Goal: Transaction & Acquisition: Purchase product/service

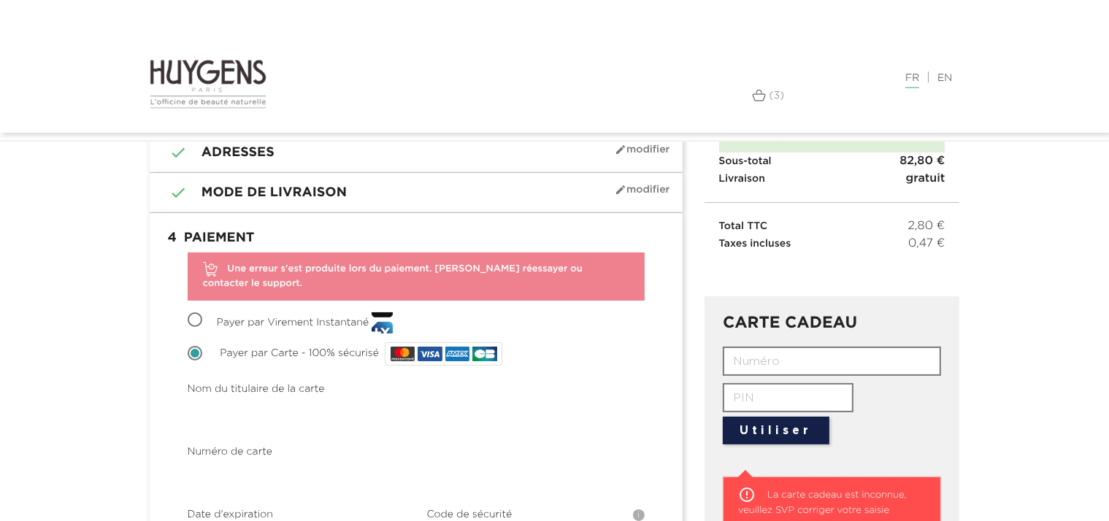
scroll to position [110, 0]
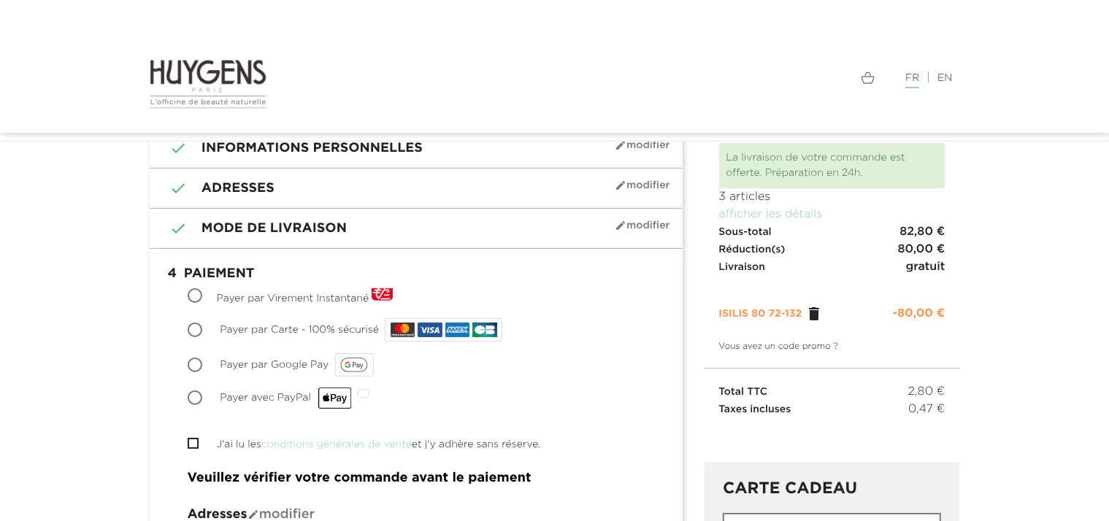
scroll to position [85, 0]
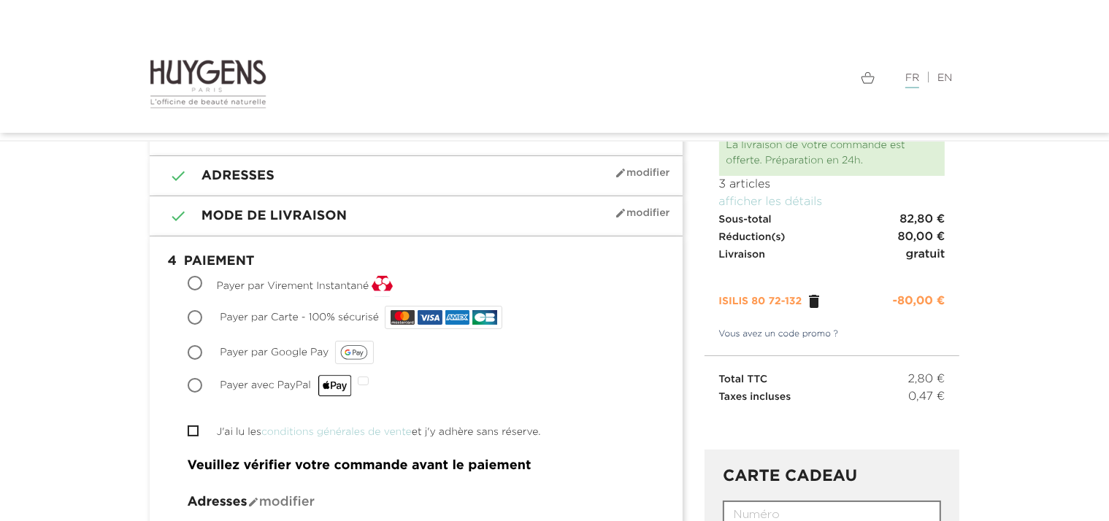
click at [204, 311] on div "Choisir Payer par Carte - 100% sécurisé" at bounding box center [416, 317] width 457 height 29
click at [201, 313] on input "Payer par Carte - 100% sécurisé" at bounding box center [196, 319] width 15 height 15
radio input "true"
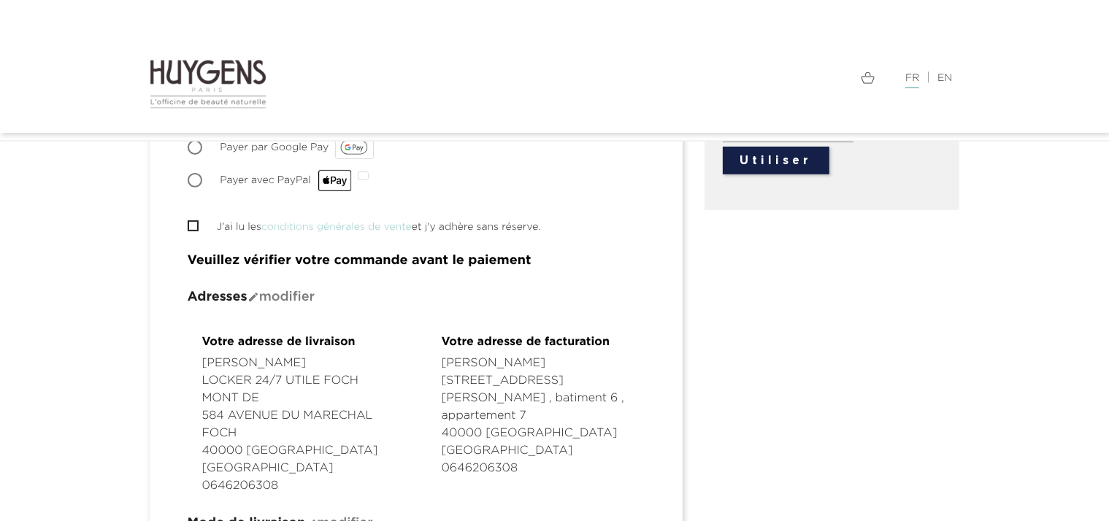
scroll to position [513, 0]
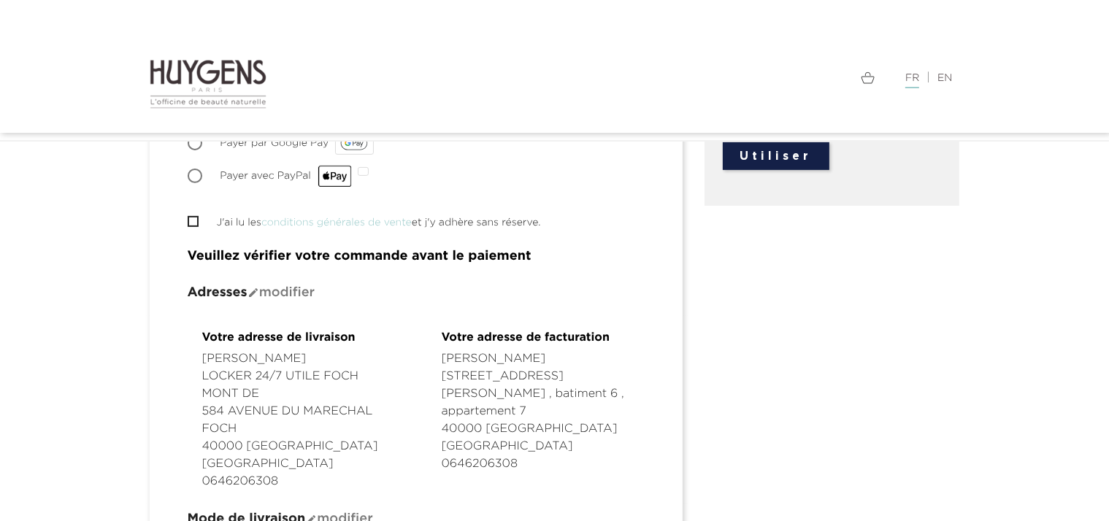
click at [196, 223] on span "" at bounding box center [193, 221] width 11 height 11
click at [193, 225] on li " J'ai lu les conditions générales de vente et j'y adhère sans réserve." at bounding box center [416, 223] width 457 height 18
click at [193, 219] on input "J'ai lu les conditions générales de vente et j'y adhère sans réserve." at bounding box center [192, 221] width 9 height 9
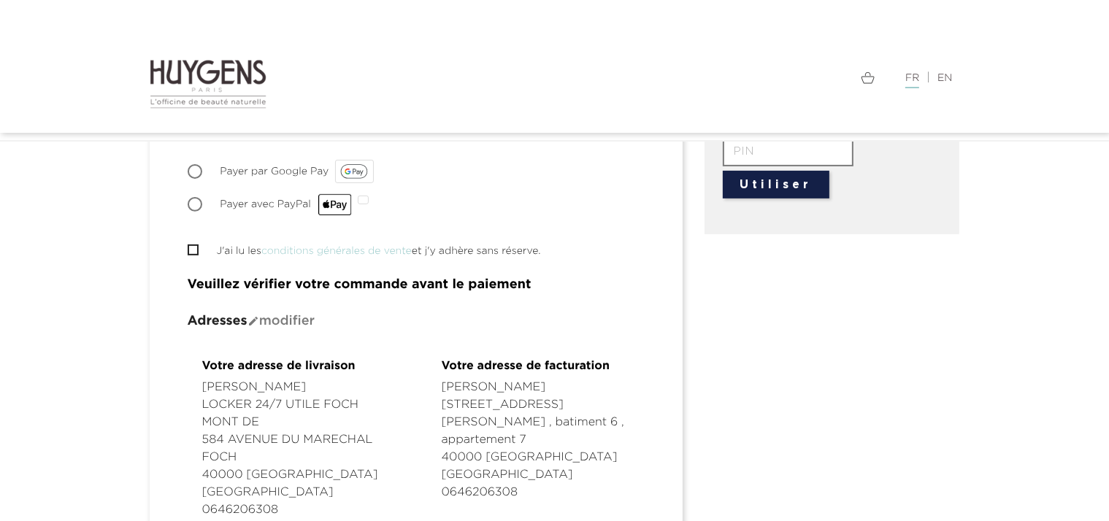
scroll to position [479, 0]
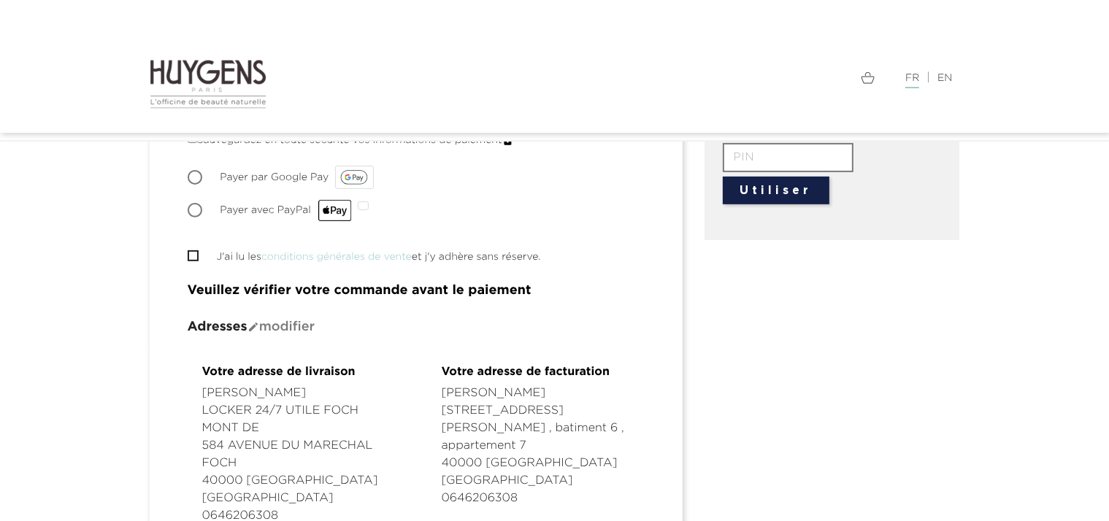
click at [193, 253] on input "J'ai lu les conditions générales de vente et j'y adhère sans réserve." at bounding box center [192, 255] width 9 height 9
checkbox input "true"
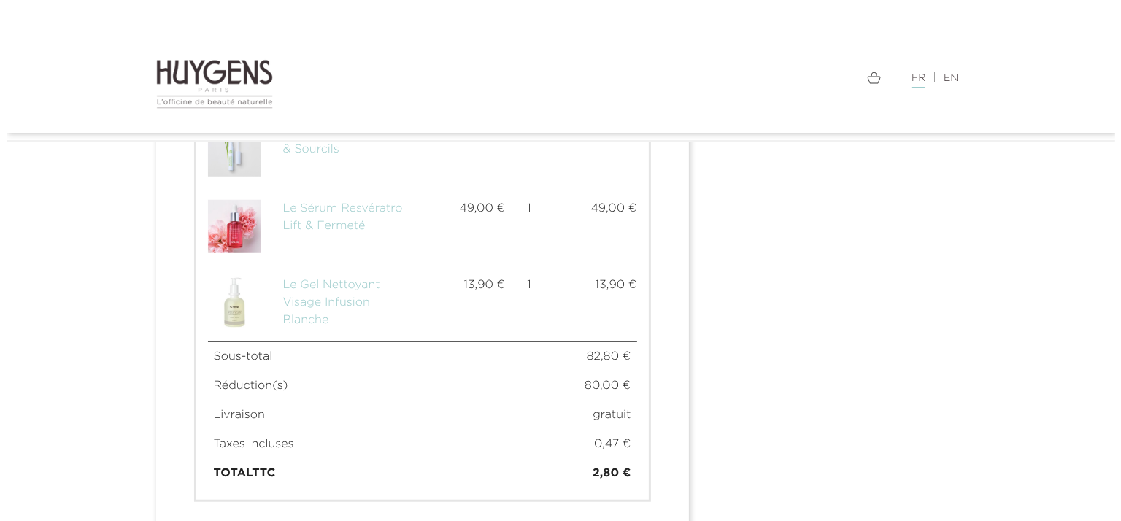
scroll to position [1265, 0]
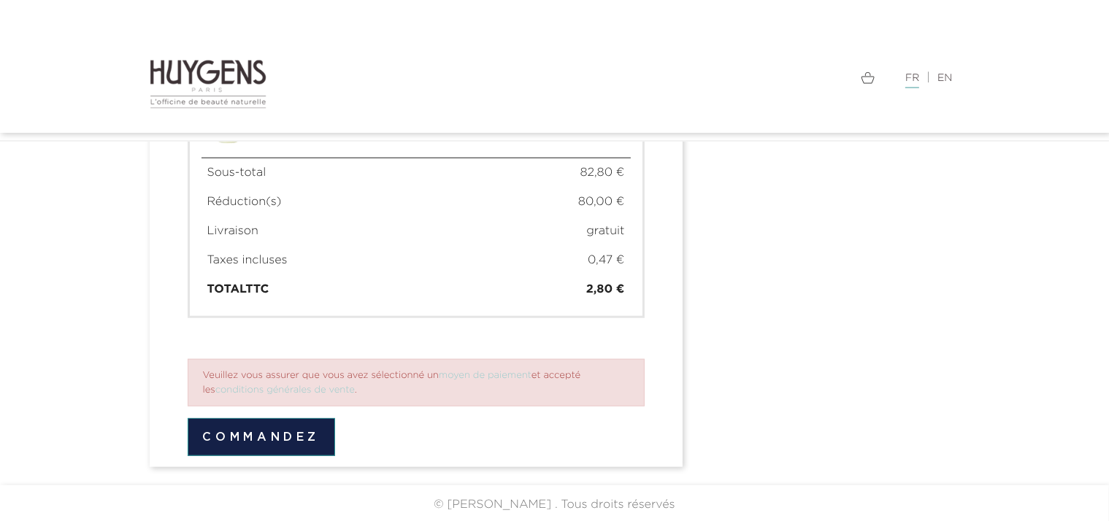
click at [313, 434] on button "Commandez" at bounding box center [262, 437] width 148 height 38
